Goal: Task Accomplishment & Management: Use online tool/utility

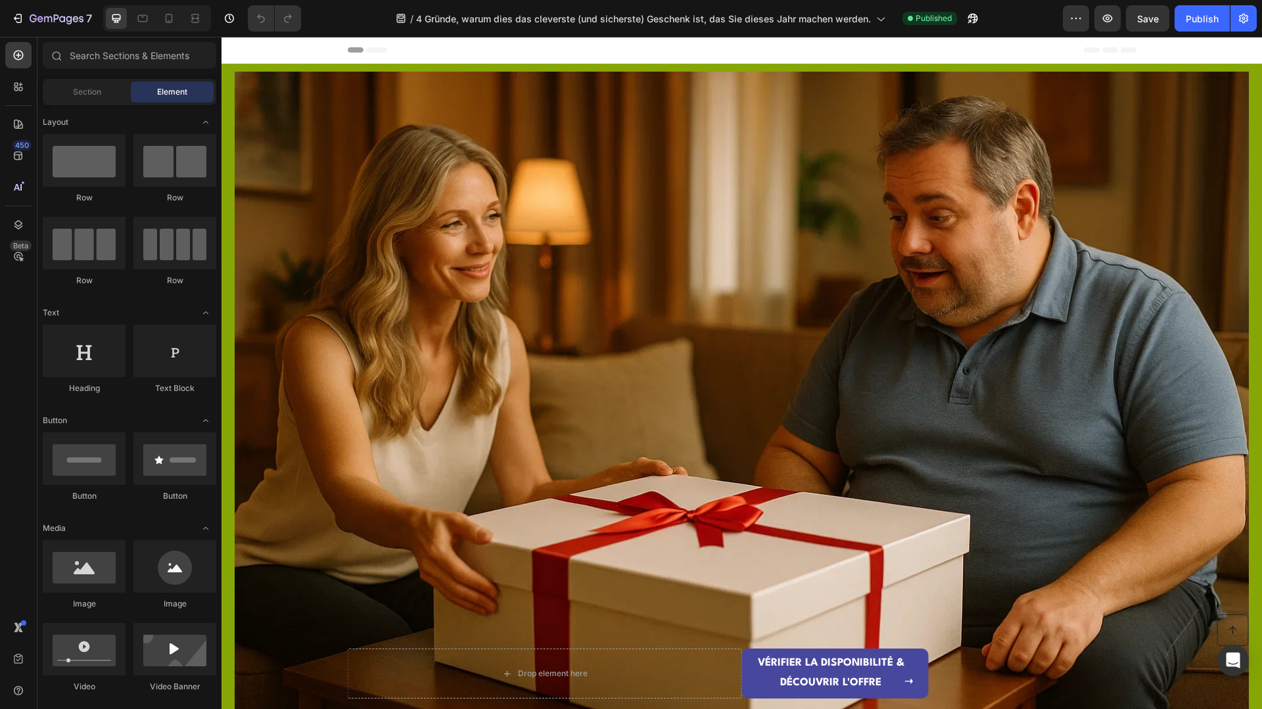
click at [181, 16] on div at bounding box center [157, 18] width 108 height 26
click at [179, 17] on div at bounding box center [168, 18] width 21 height 21
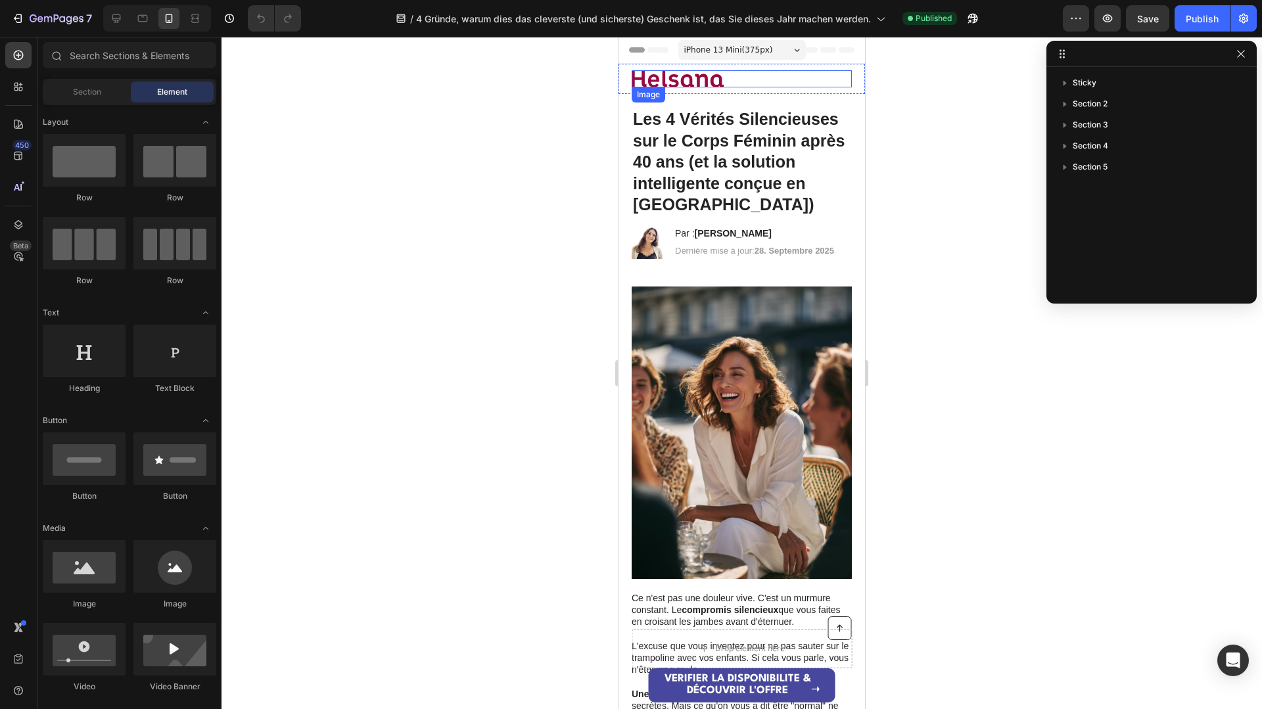
click at [680, 74] on img at bounding box center [678, 78] width 92 height 17
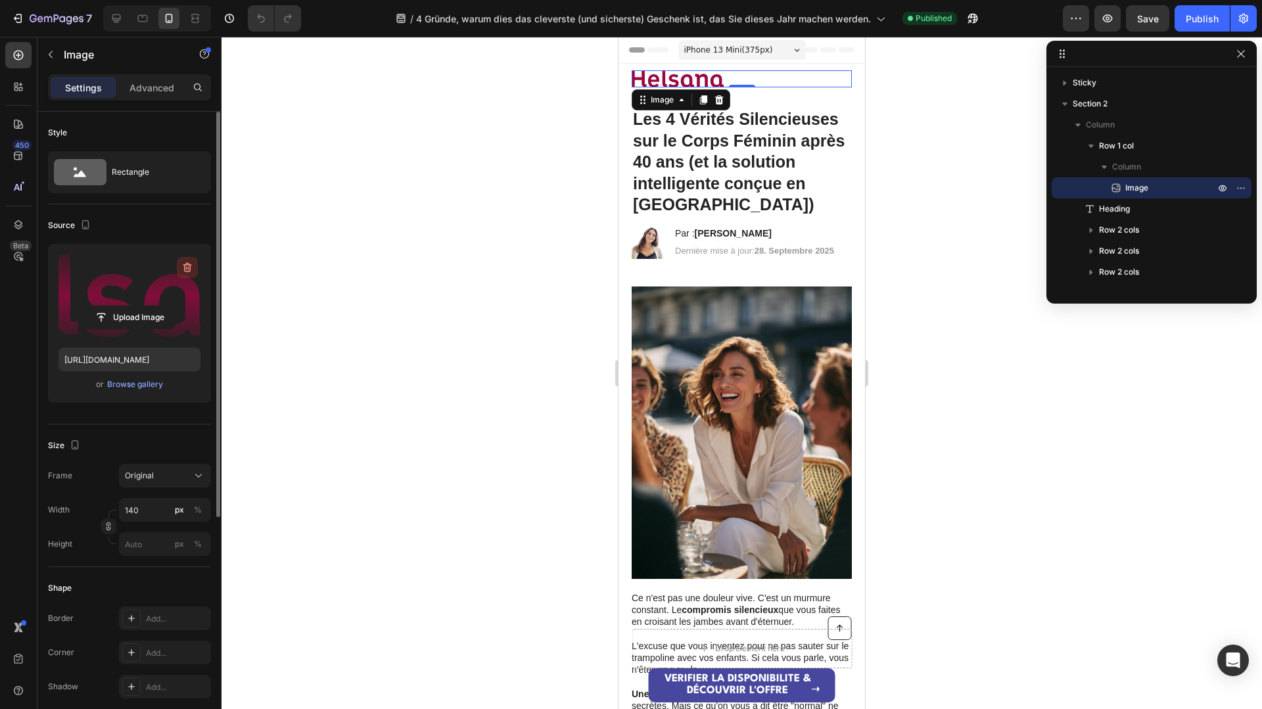
click at [187, 273] on icon "button" at bounding box center [187, 267] width 13 height 13
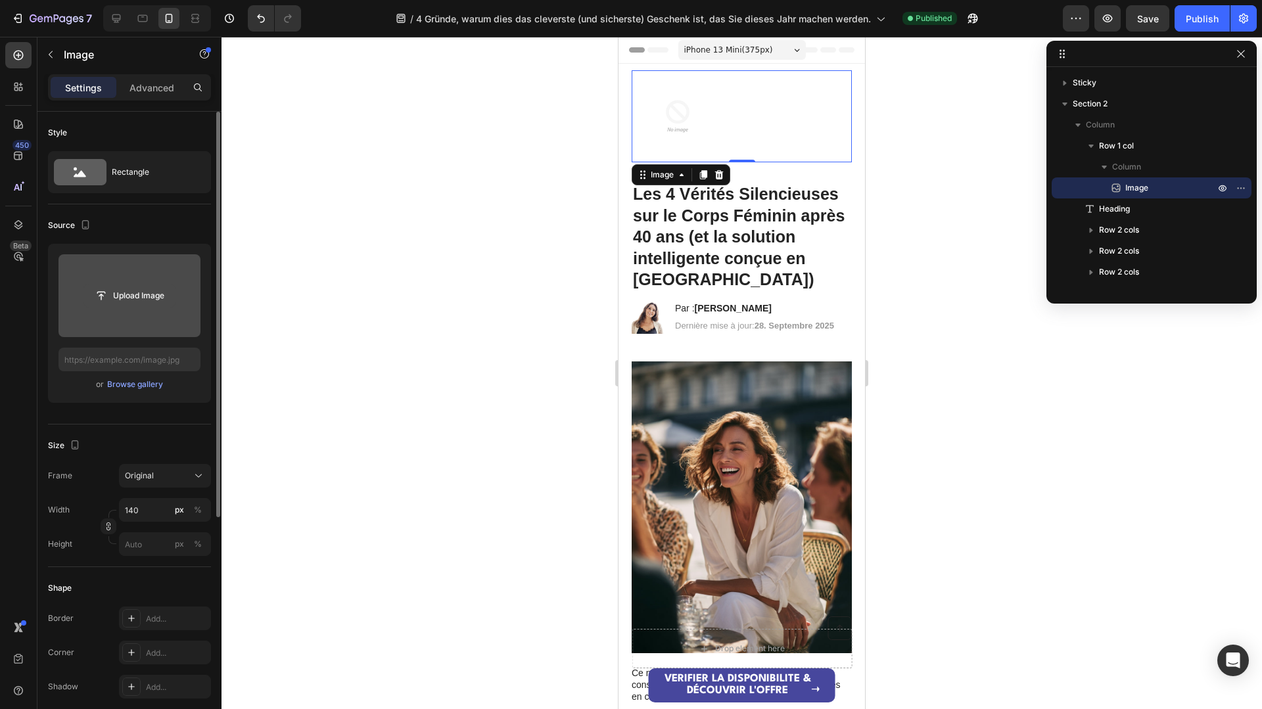
click at [119, 300] on input "file" at bounding box center [129, 296] width 91 height 22
click at [128, 381] on div "Browse gallery" at bounding box center [135, 385] width 56 height 12
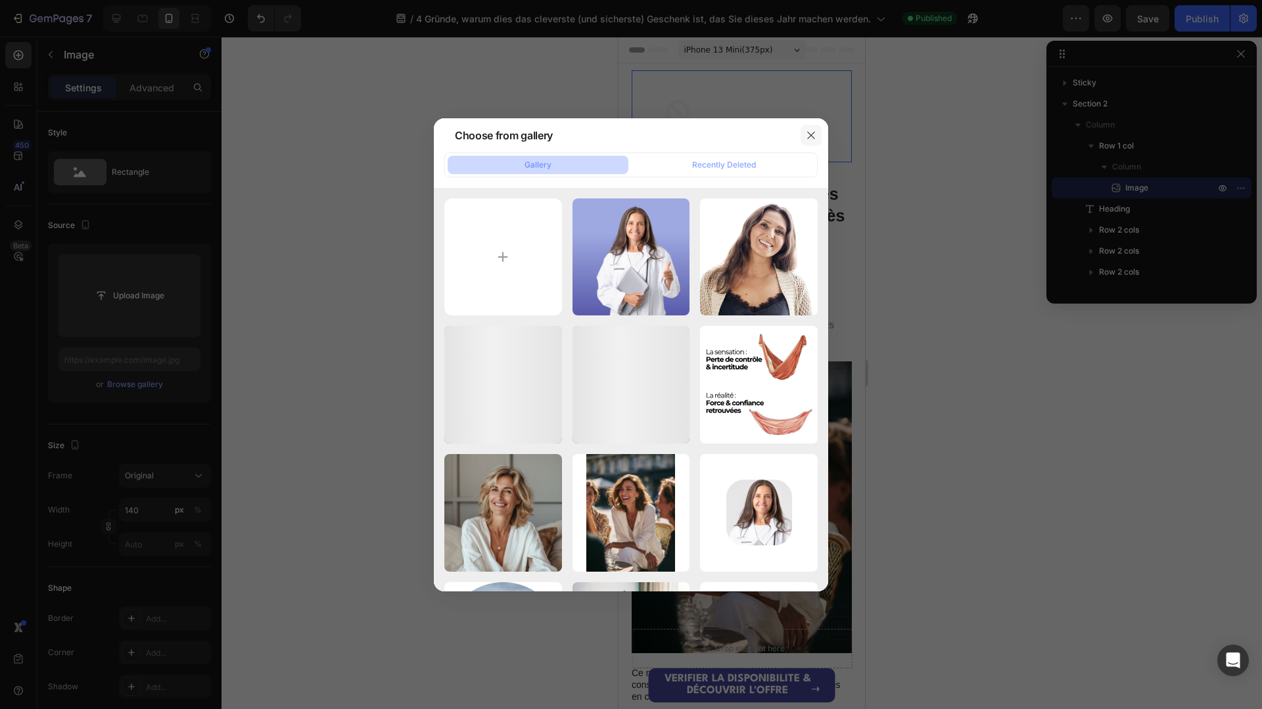
click at [815, 130] on icon "button" at bounding box center [811, 135] width 11 height 11
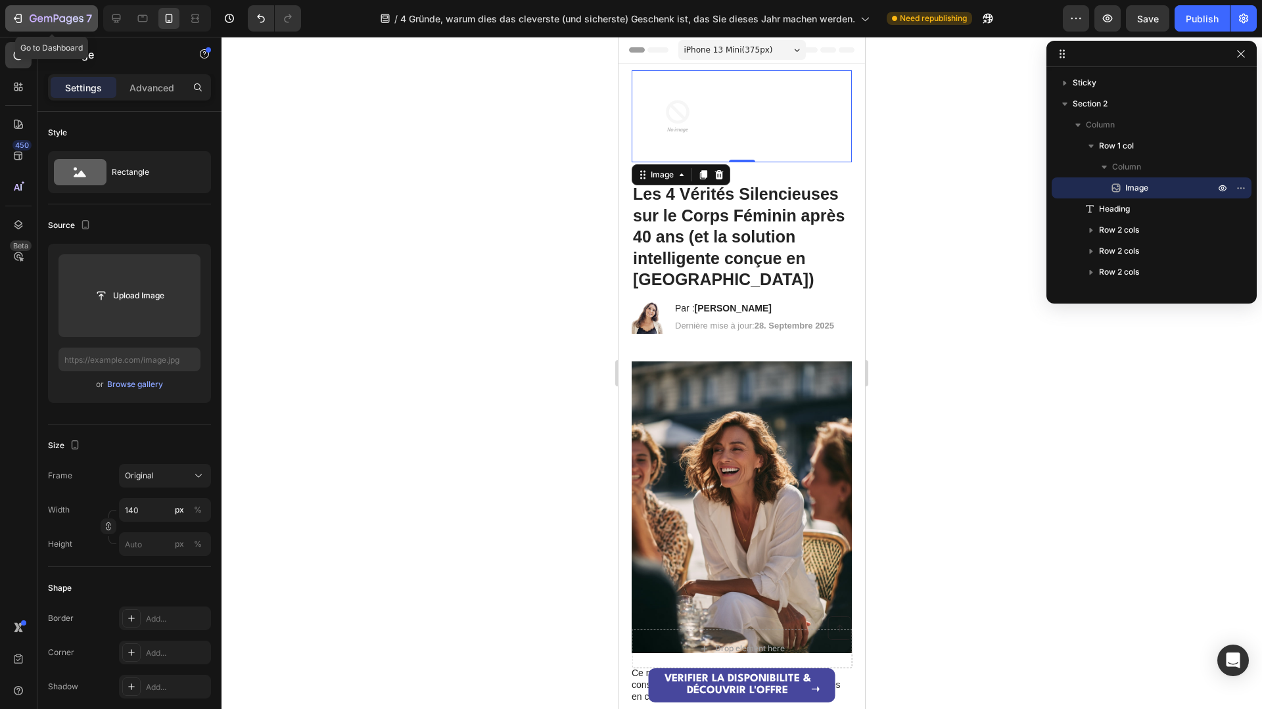
click at [31, 16] on icon "button" at bounding box center [33, 18] width 7 height 8
